Goal: Obtain resource: Download file/media

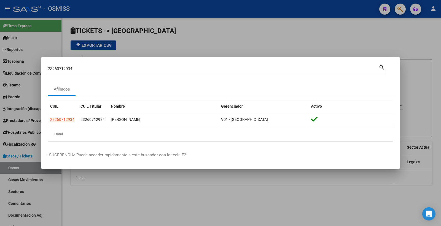
click at [382, 28] on div at bounding box center [220, 113] width 441 height 226
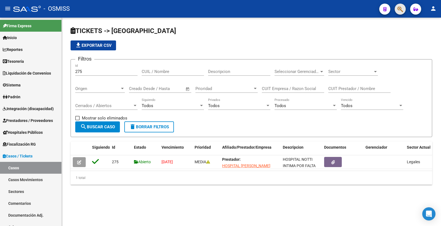
click at [396, 7] on button "button" at bounding box center [400, 9] width 11 height 11
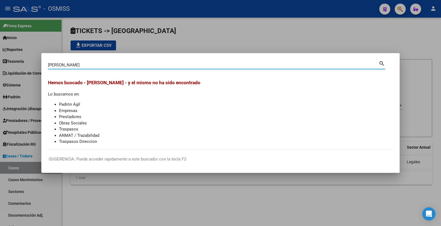
drag, startPoint x: 76, startPoint y: 67, endPoint x: 68, endPoint y: 66, distance: 8.3
click at [64, 66] on input "BARBA MELE" at bounding box center [213, 65] width 331 height 5
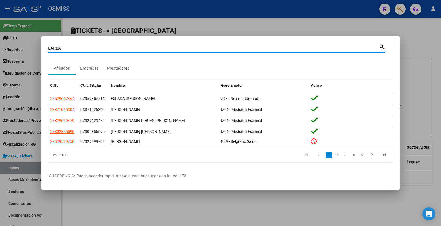
drag, startPoint x: 72, startPoint y: 49, endPoint x: 0, endPoint y: 46, distance: 72.5
click at [0, 46] on div "BARBA Buscar (apellido, dni, cuil, nro traspaso, cuit, obra social) search Afil…" at bounding box center [220, 113] width 441 height 226
type input "MELE"
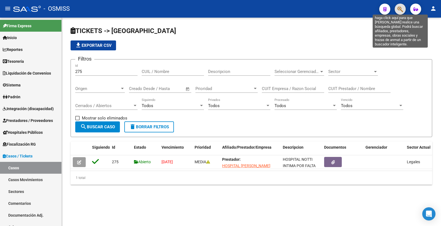
click at [399, 7] on icon "button" at bounding box center [400, 9] width 6 height 6
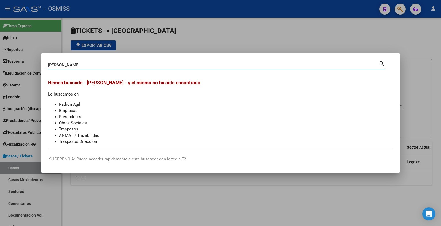
click at [53, 65] on input "CASERES FABIAN" at bounding box center [213, 65] width 331 height 5
click at [78, 65] on input "CÁSERES FABIAN" at bounding box center [213, 65] width 331 height 5
drag, startPoint x: 93, startPoint y: 64, endPoint x: 65, endPoint y: 65, distance: 28.1
click at [65, 65] on input "CÁSERES FABIÁN" at bounding box center [213, 65] width 331 height 5
type input "CÁSERES"
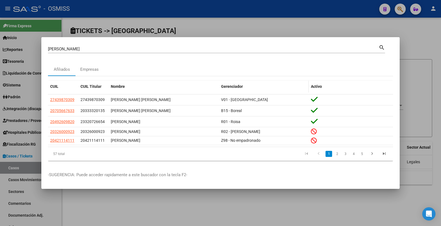
click at [236, 86] on span "Gerenciador" at bounding box center [232, 86] width 22 height 4
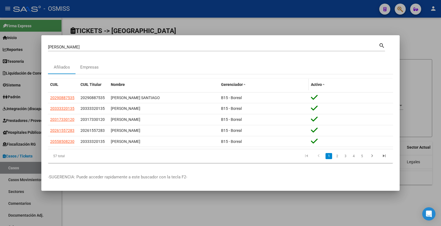
click at [243, 83] on span at bounding box center [244, 85] width 3 height 4
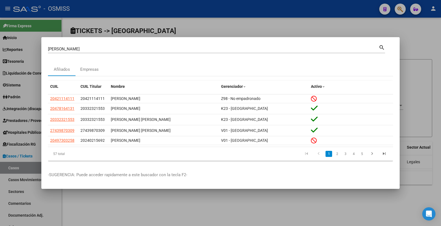
click at [335, 153] on link "2" at bounding box center [337, 154] width 7 height 6
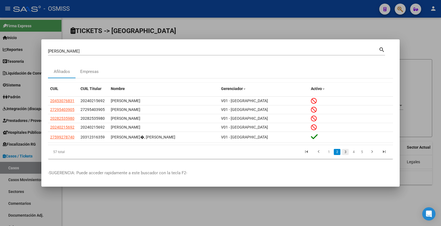
click at [347, 151] on link "3" at bounding box center [345, 152] width 7 height 6
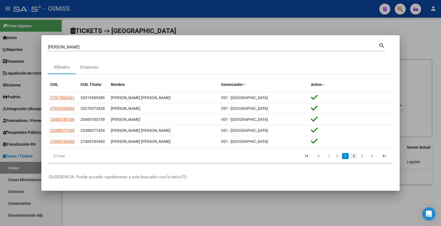
click at [354, 156] on link "4" at bounding box center [353, 156] width 7 height 6
click at [354, 156] on link "5" at bounding box center [353, 156] width 7 height 6
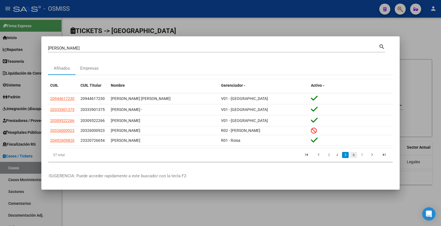
click at [354, 156] on link "6" at bounding box center [353, 155] width 7 height 6
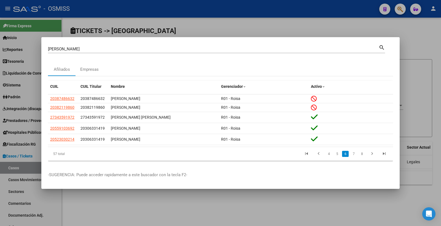
click at [344, 48] on input "CÁSERES" at bounding box center [213, 49] width 331 height 5
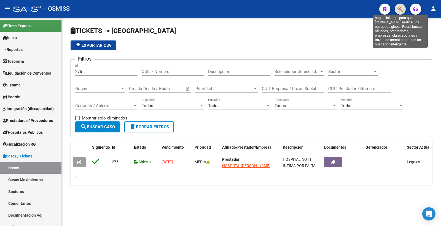
click at [398, 8] on icon "button" at bounding box center [400, 9] width 6 height 6
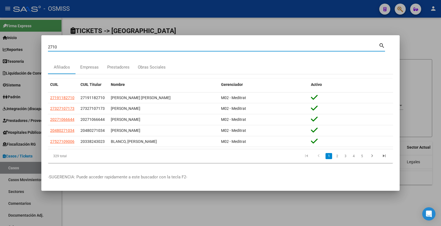
drag, startPoint x: 48, startPoint y: 45, endPoint x: 52, endPoint y: 45, distance: 3.6
click at [50, 45] on input "2710" at bounding box center [213, 47] width 331 height 5
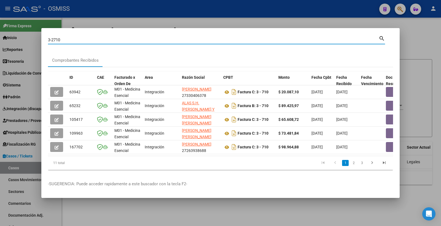
type input "3-2710"
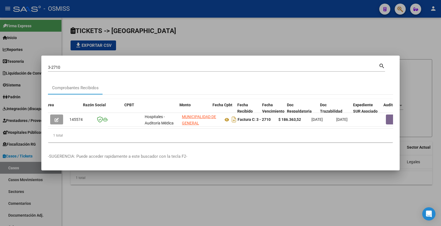
scroll to position [0, 181]
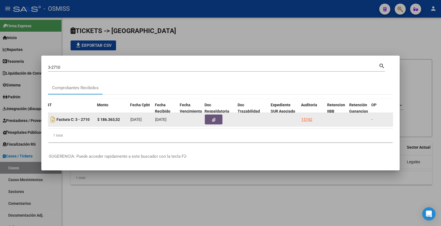
click at [211, 115] on button "button" at bounding box center [214, 120] width 18 height 10
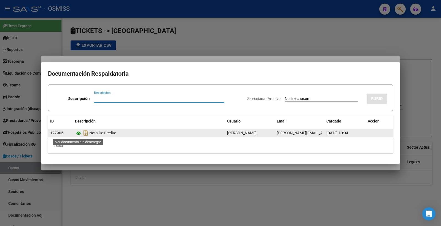
click at [80, 132] on icon at bounding box center [78, 133] width 7 height 7
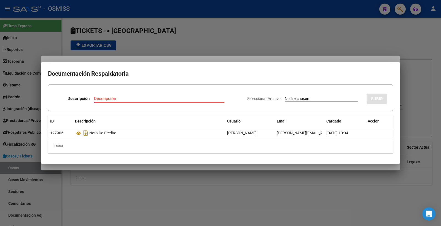
click at [351, 74] on h2 "Documentación Respaldatoria" at bounding box center [220, 74] width 345 height 10
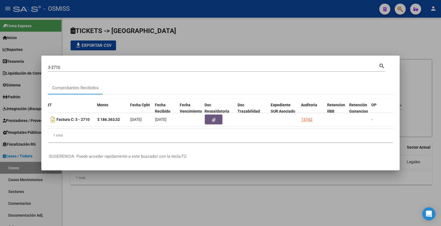
click at [64, 65] on input "3-2710" at bounding box center [213, 67] width 331 height 5
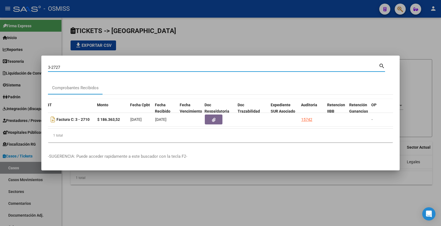
type input "3-2727"
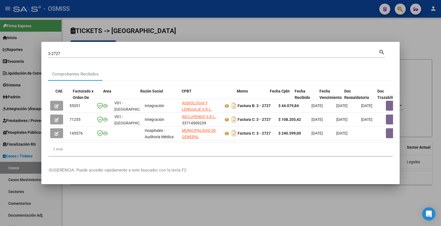
scroll to position [0, 159]
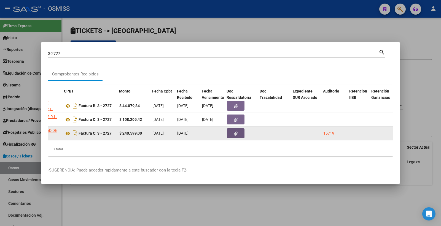
click at [233, 130] on button "button" at bounding box center [236, 133] width 18 height 10
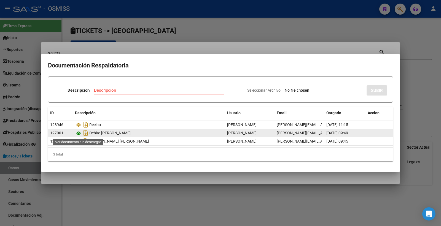
click at [77, 133] on icon at bounding box center [78, 133] width 7 height 7
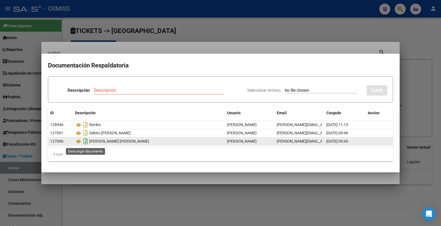
click at [84, 142] on icon "Descargar documento" at bounding box center [85, 141] width 7 height 9
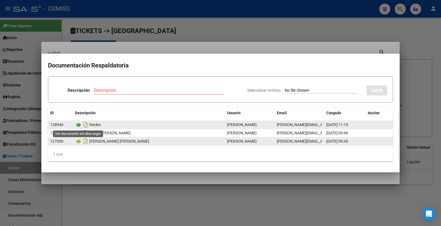
click at [81, 123] on icon at bounding box center [78, 125] width 7 height 7
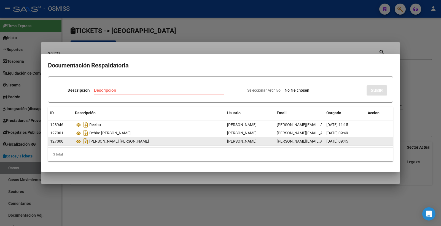
click at [403, 50] on div at bounding box center [220, 113] width 441 height 226
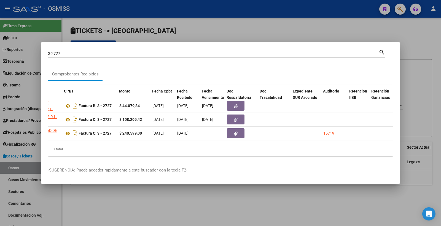
click at [425, 32] on div at bounding box center [220, 113] width 441 height 226
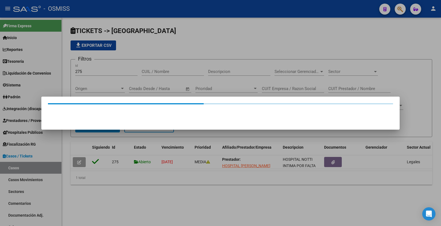
click at [398, 7] on div at bounding box center [220, 113] width 441 height 226
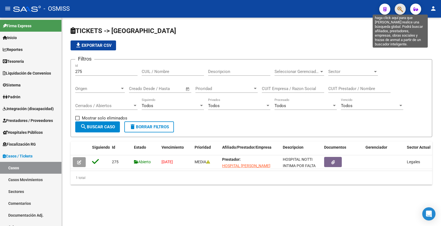
click at [398, 7] on icon "button" at bounding box center [400, 9] width 6 height 6
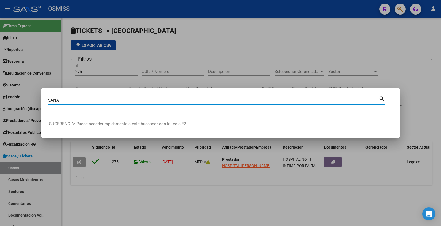
type input "SANA"
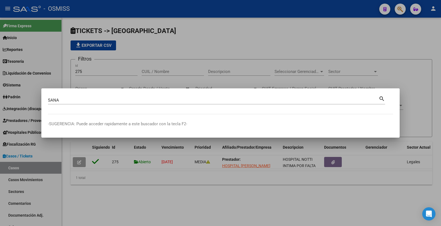
click at [227, 225] on div at bounding box center [220, 113] width 441 height 226
